Goal: Entertainment & Leisure: Consume media (video, audio)

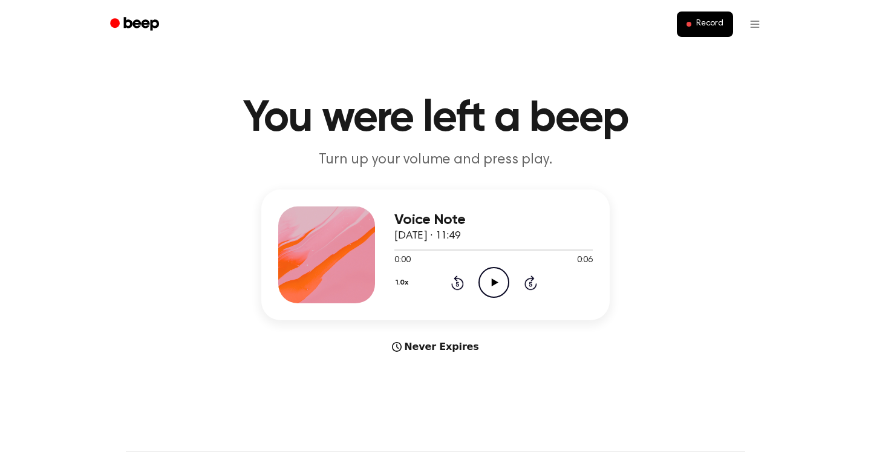
click at [509, 274] on div "1.0x Rewind 5 seconds Play Audio Skip 5 seconds" at bounding box center [494, 282] width 198 height 31
click at [499, 280] on icon "Play Audio" at bounding box center [494, 282] width 31 height 31
click at [495, 282] on icon at bounding box center [494, 282] width 7 height 8
click at [505, 291] on circle at bounding box center [494, 282] width 30 height 30
click at [493, 279] on icon "Play Audio" at bounding box center [494, 282] width 31 height 31
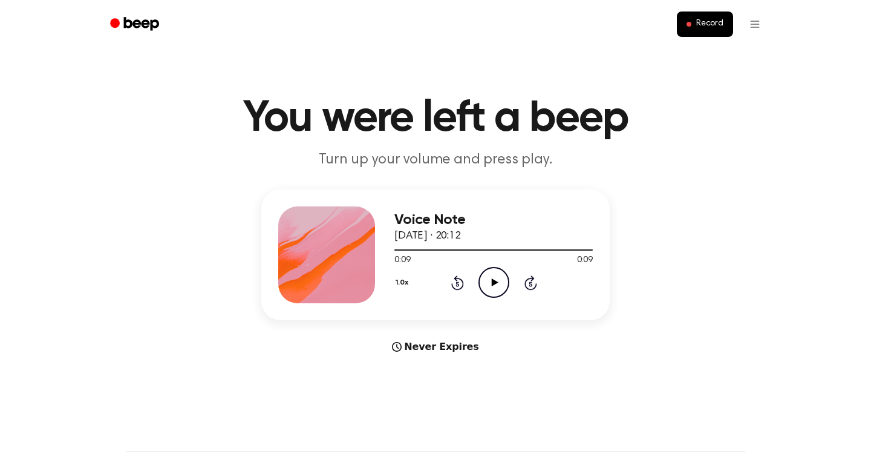
click at [490, 279] on icon "Play Audio" at bounding box center [494, 282] width 31 height 31
click at [488, 285] on icon "Play Audio" at bounding box center [494, 282] width 31 height 31
click at [552, 249] on div at bounding box center [494, 249] width 198 height 10
click at [540, 249] on div at bounding box center [479, 249] width 169 height 1
